Goal: Use online tool/utility: Use online tool/utility

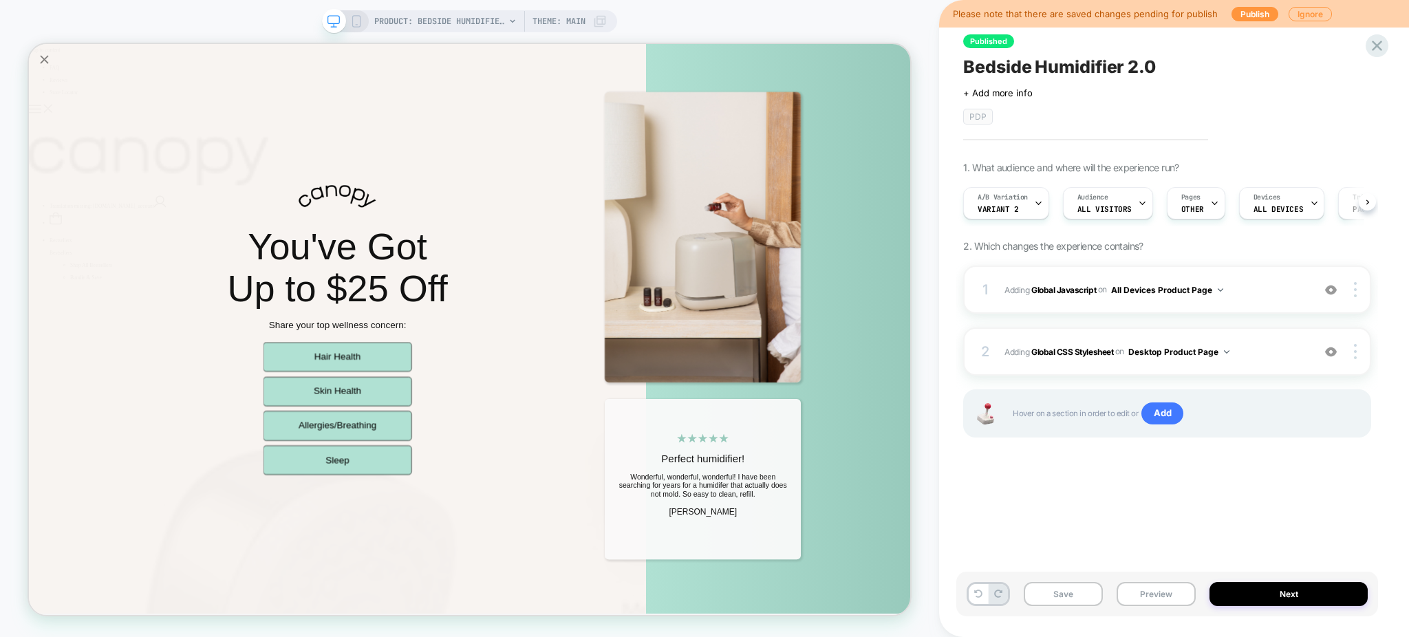
scroll to position [0, 1]
click at [1245, 281] on div "1 Adding Global Javascript on All Devices Product Page Add Before Add After Tar…" at bounding box center [1167, 290] width 408 height 48
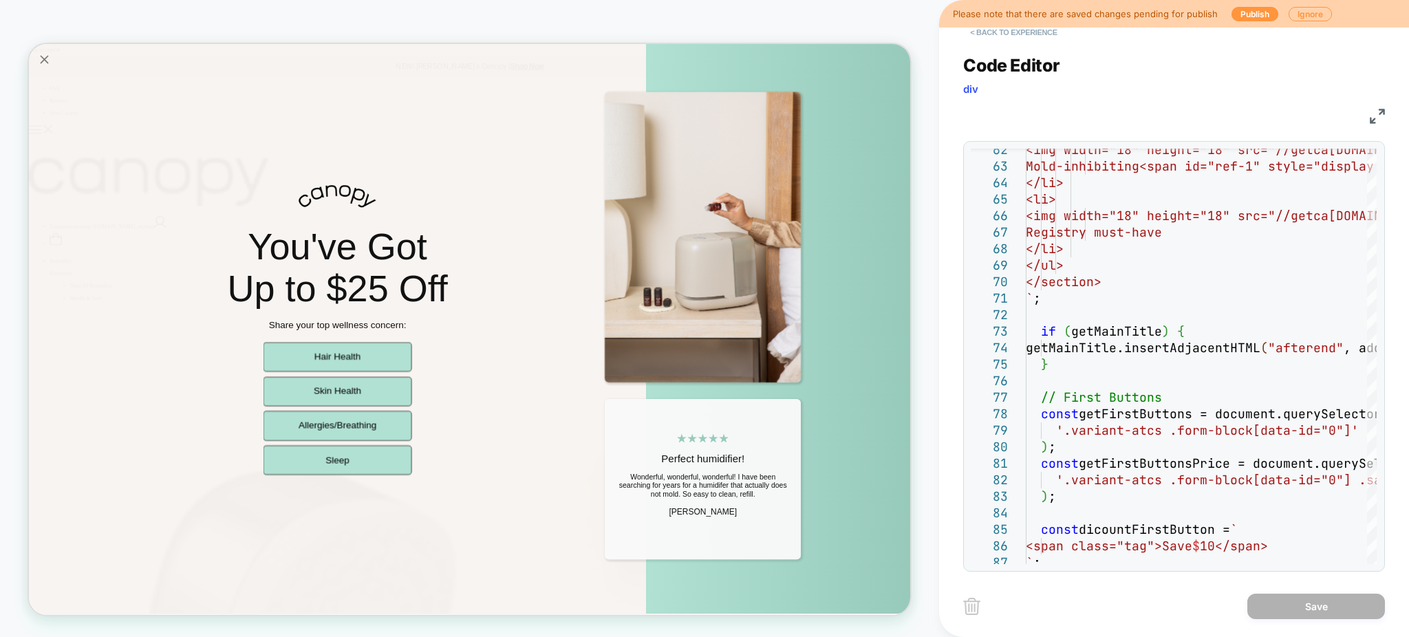
click at [1035, 36] on button "< Back to experience" at bounding box center [1013, 32] width 100 height 22
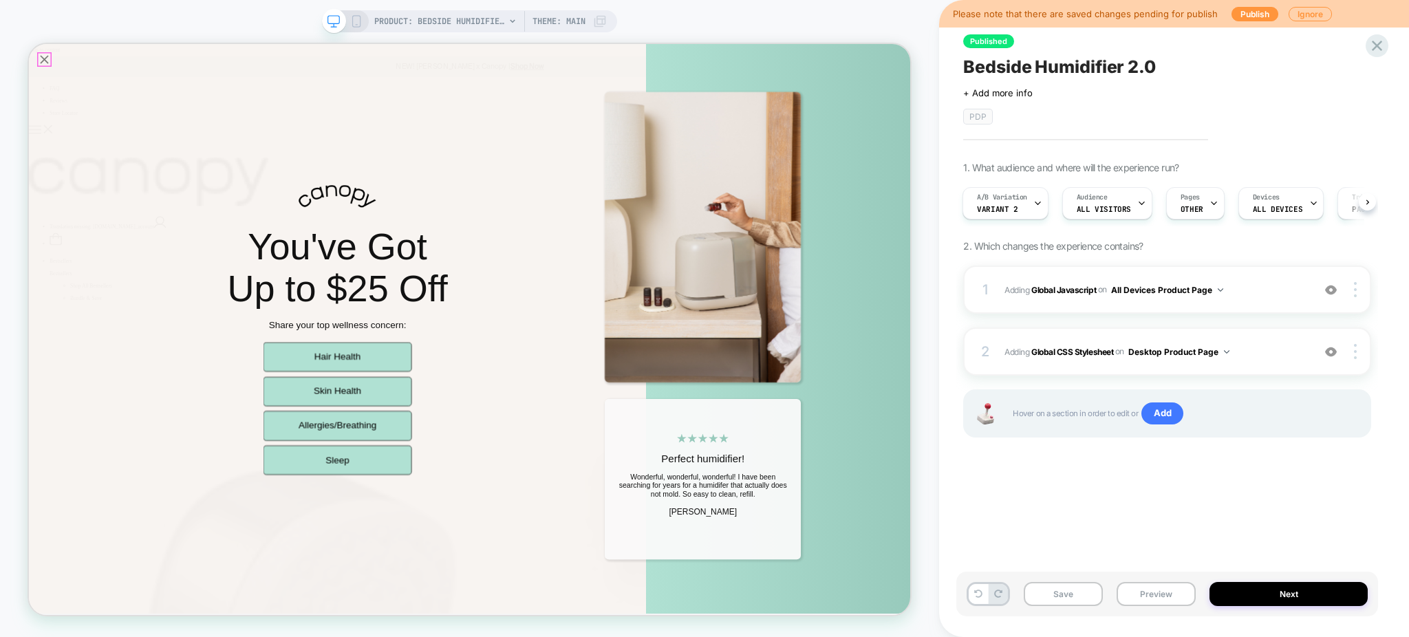
click at [42, 64] on icon "Close popup" at bounding box center [49, 64] width 19 height 19
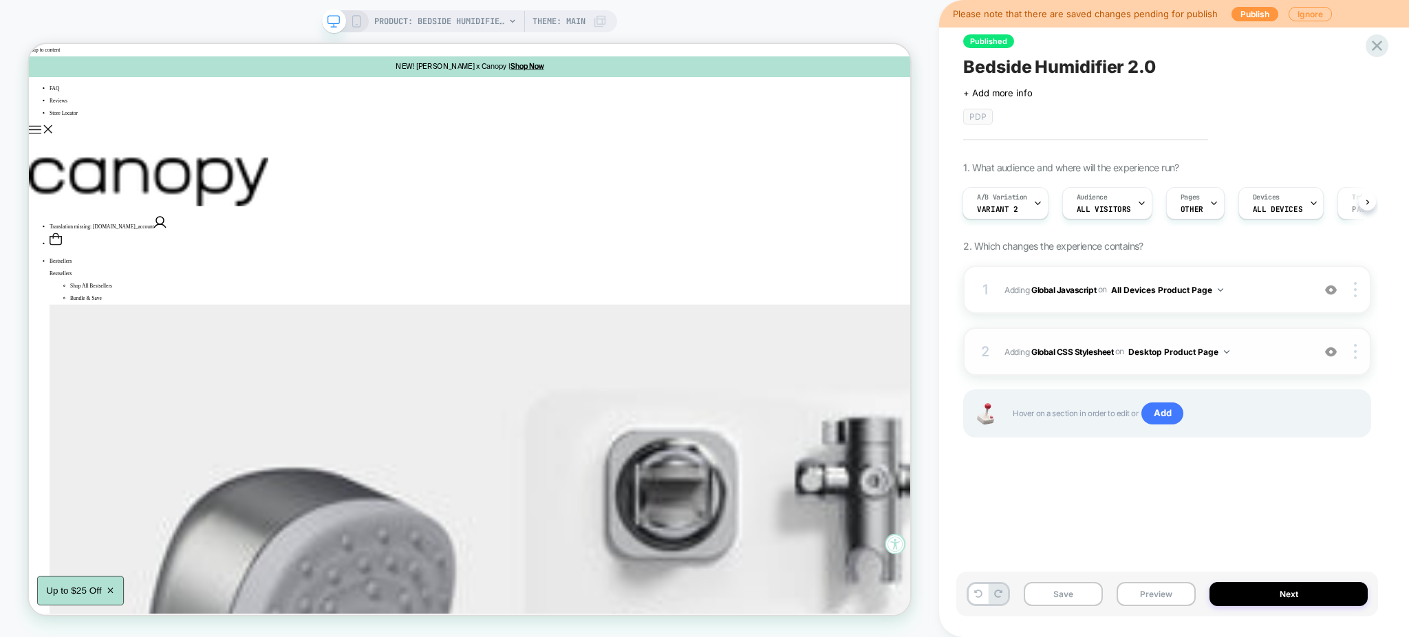
click at [1273, 341] on div "2 Adding Global CSS Stylesheet on Desktop Product Page Add Before Add After Cop…" at bounding box center [1167, 351] width 408 height 48
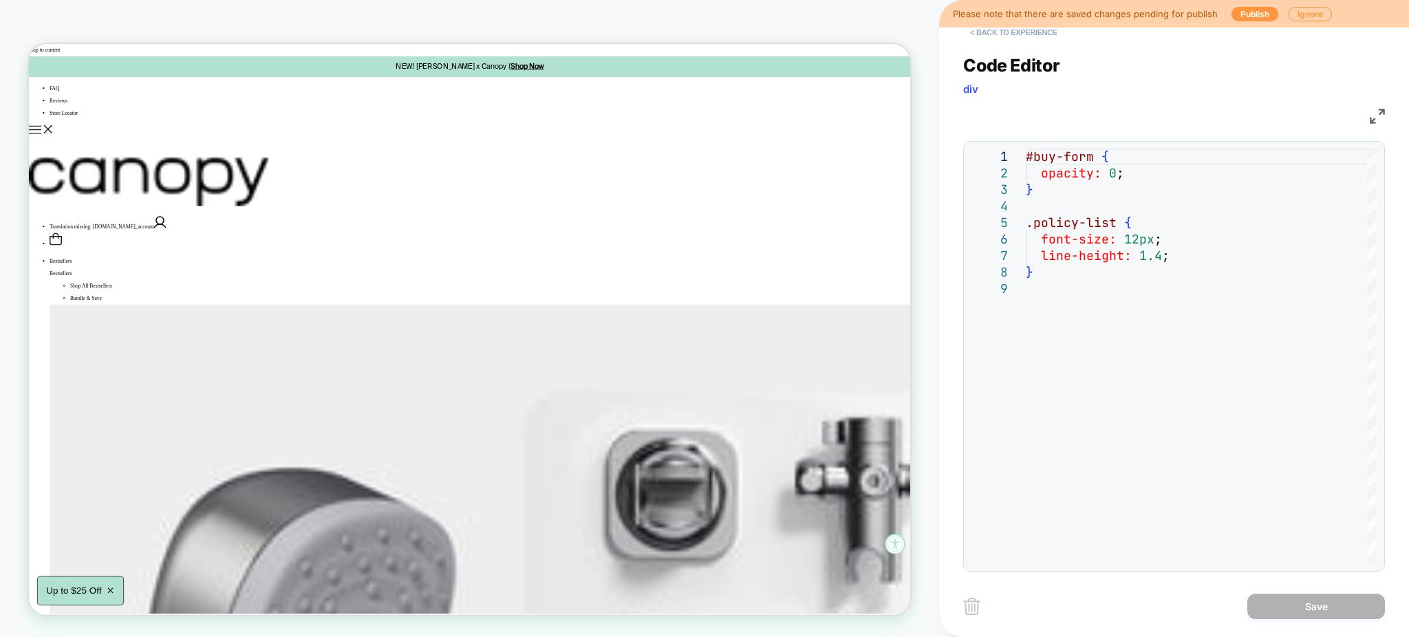
click at [1020, 38] on button "< Back to experience" at bounding box center [1013, 32] width 100 height 22
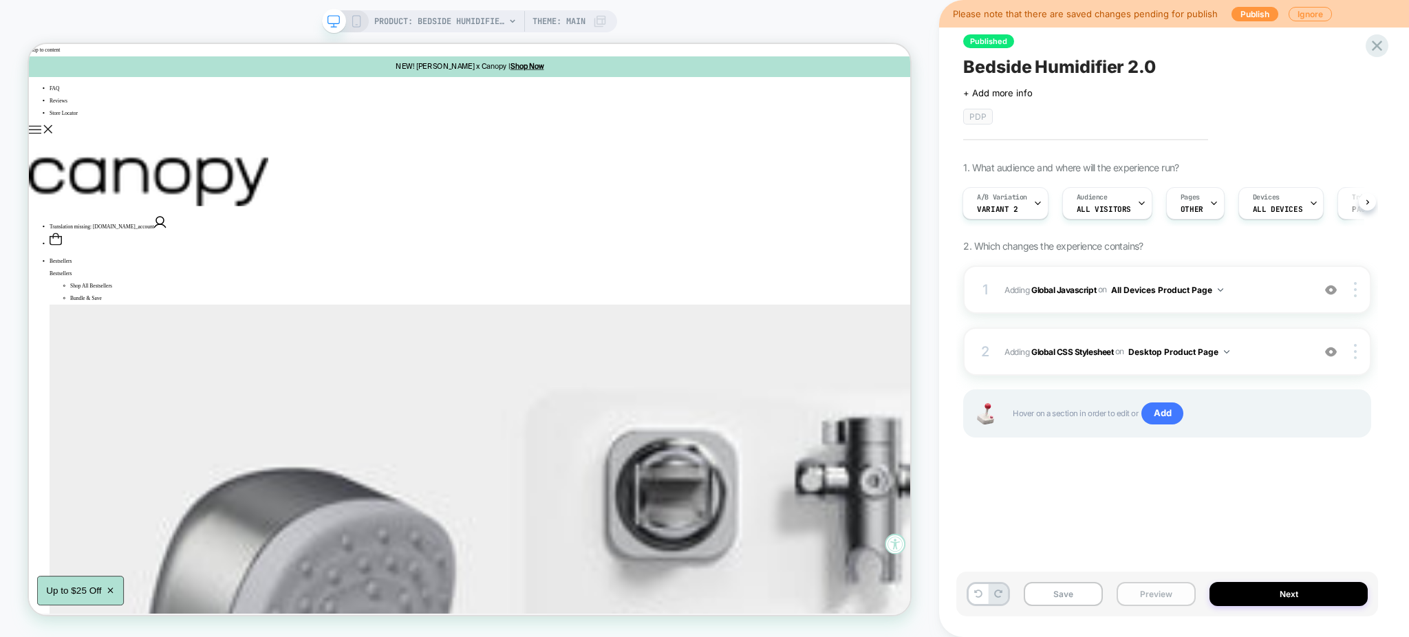
click at [1172, 597] on button "Preview" at bounding box center [1156, 594] width 79 height 24
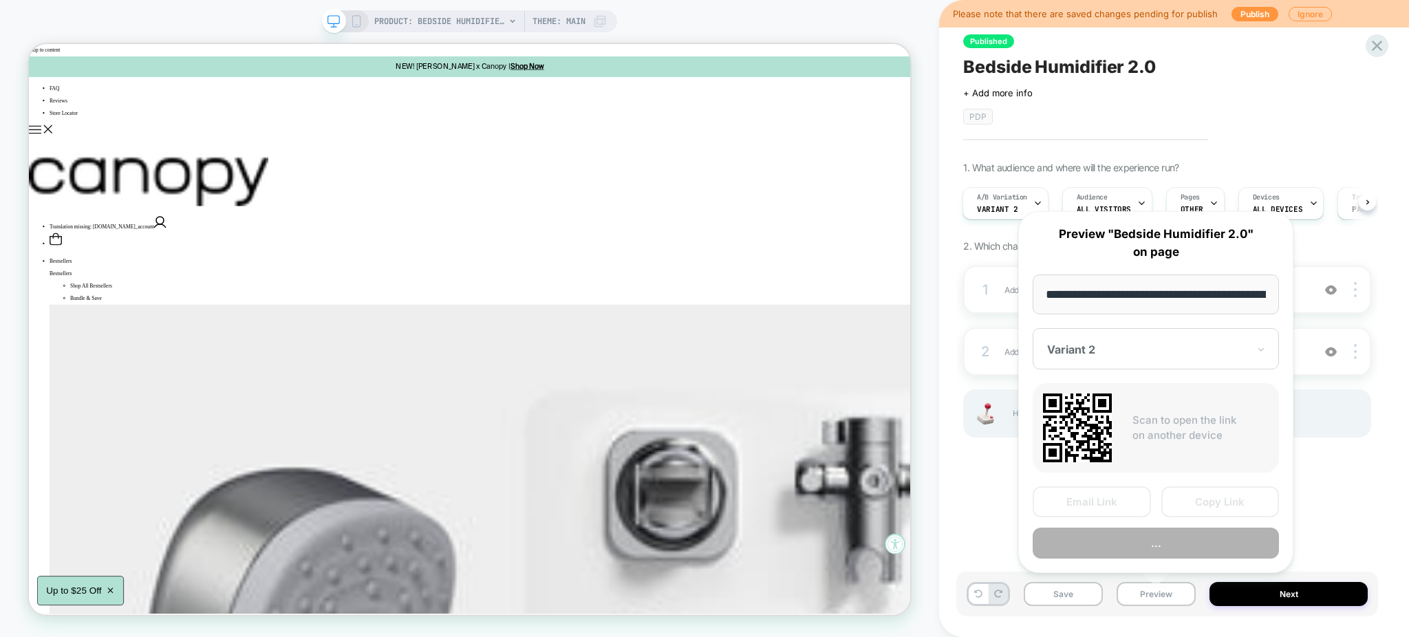
scroll to position [0, 98]
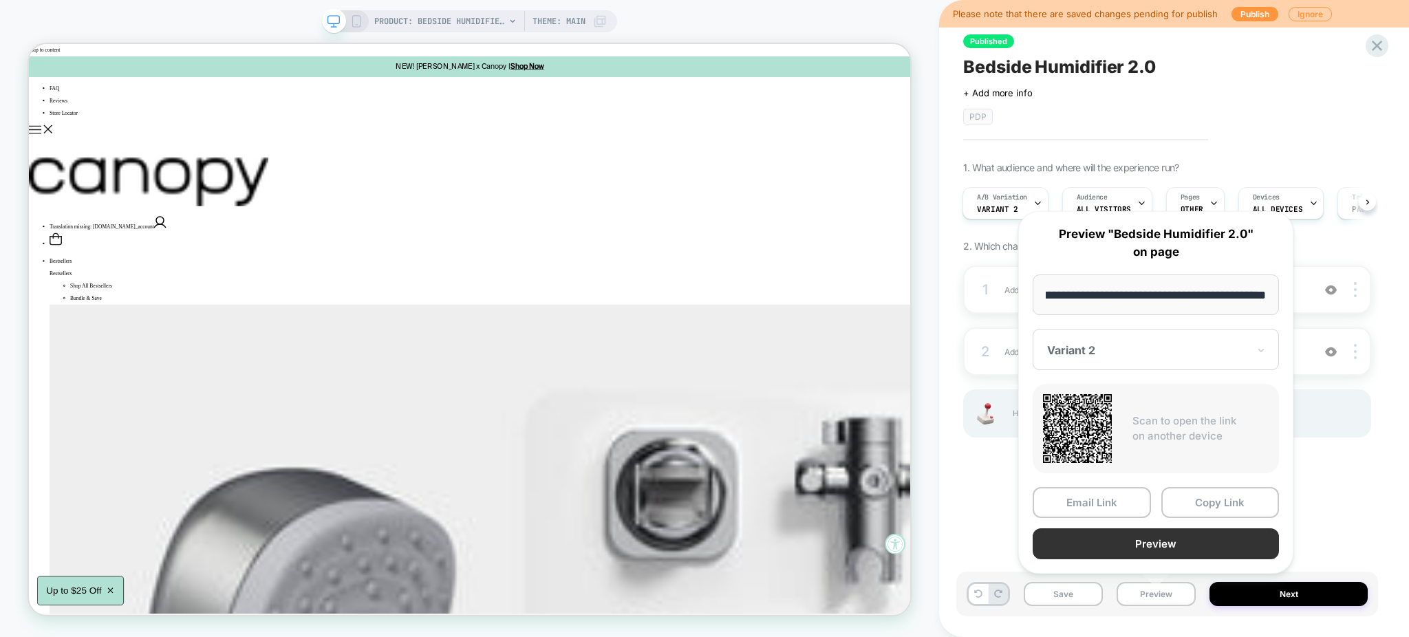
click at [1136, 537] on button "Preview" at bounding box center [1156, 543] width 246 height 31
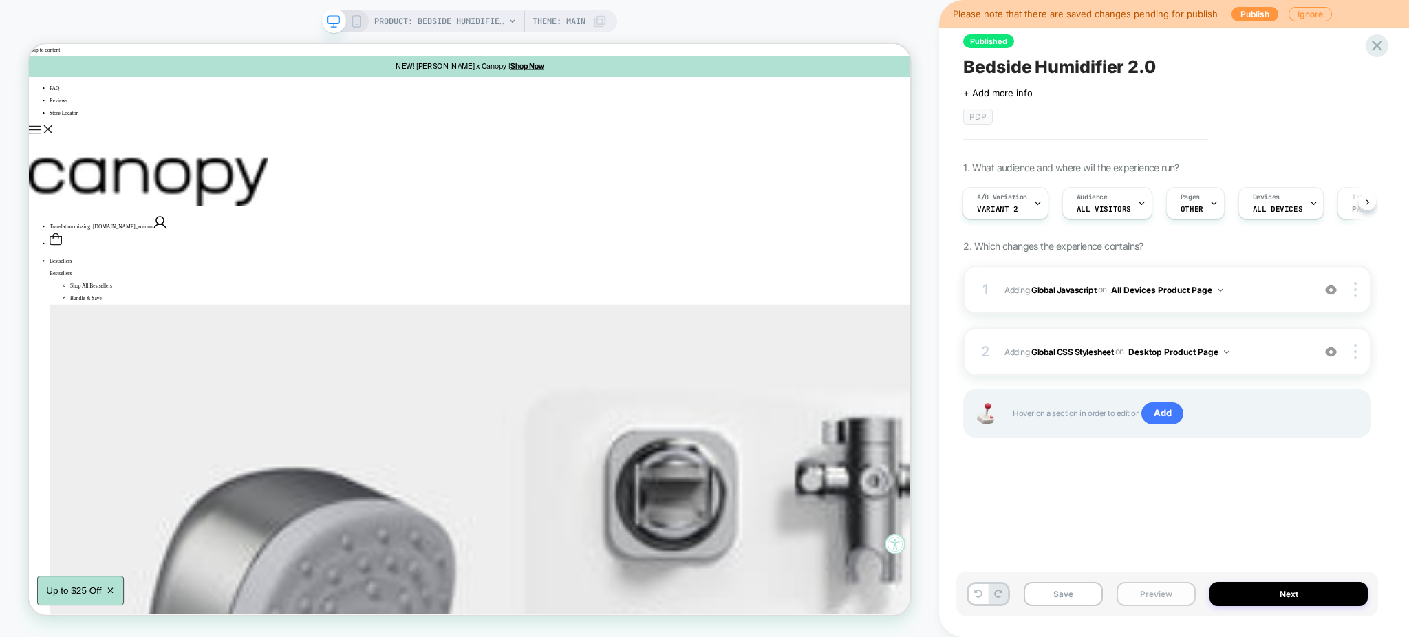
click at [1140, 592] on button "Preview" at bounding box center [1156, 594] width 79 height 24
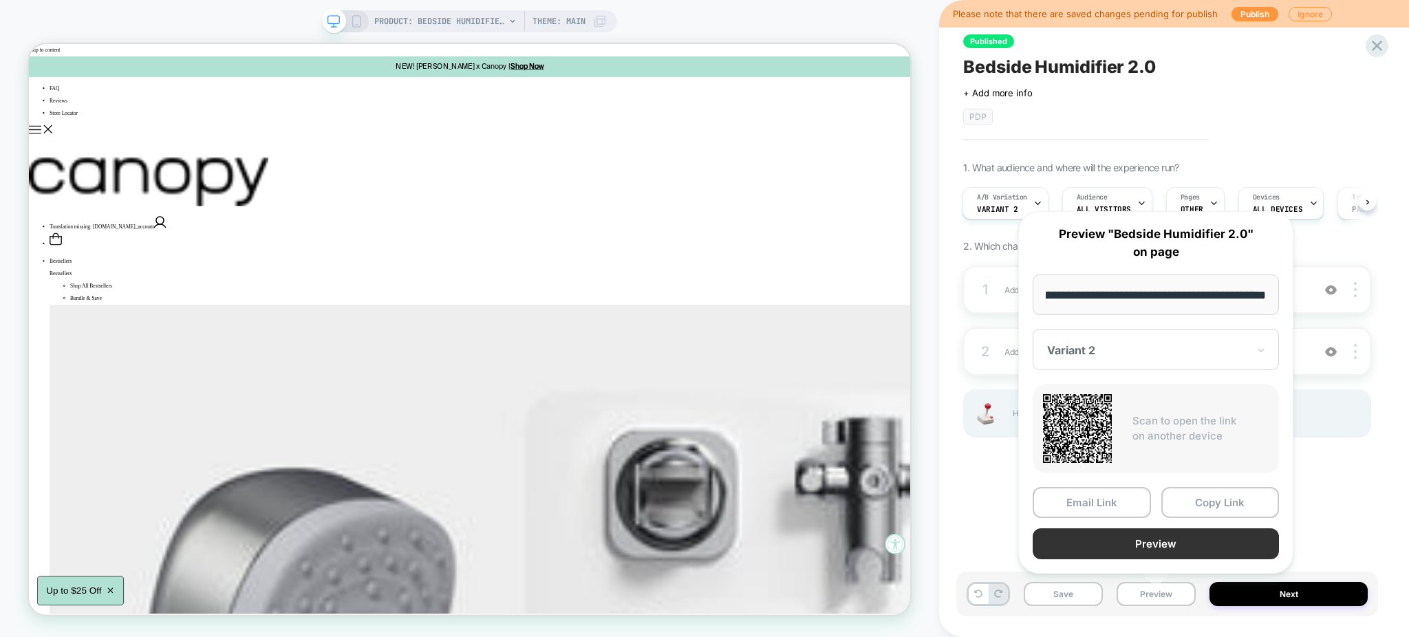
click at [1108, 542] on button "Preview" at bounding box center [1156, 543] width 246 height 31
